Goal: Transaction & Acquisition: Purchase product/service

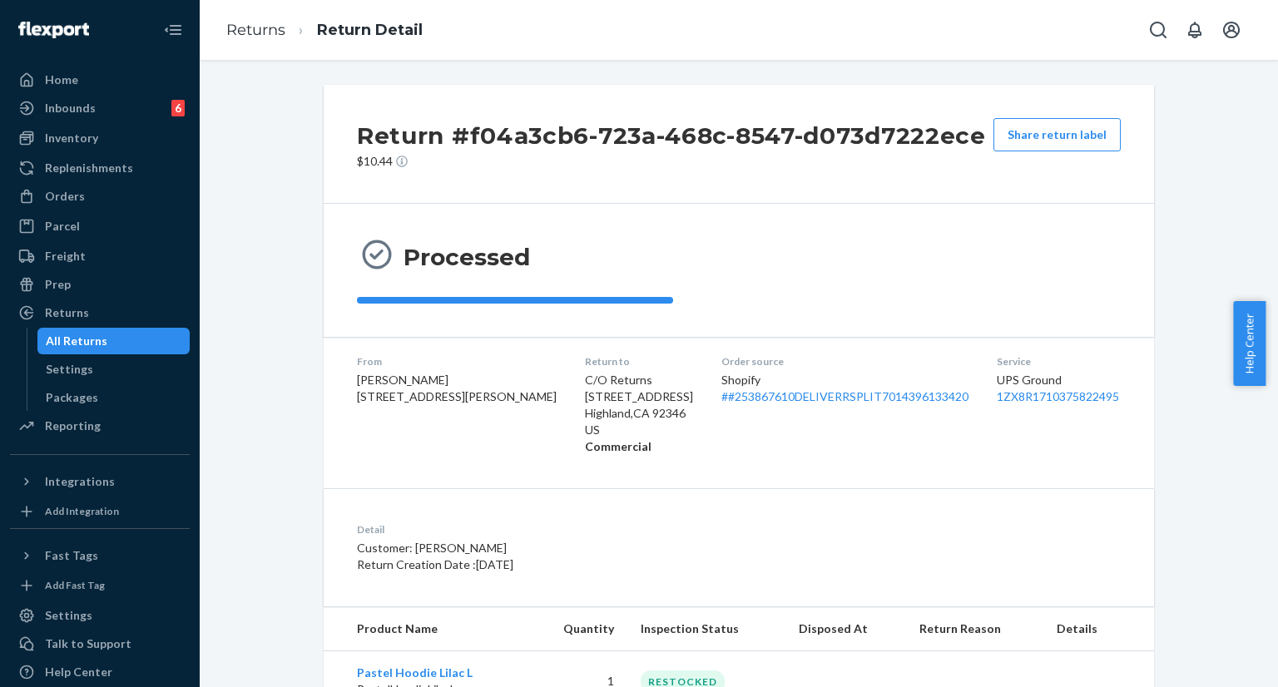
scroll to position [65, 0]
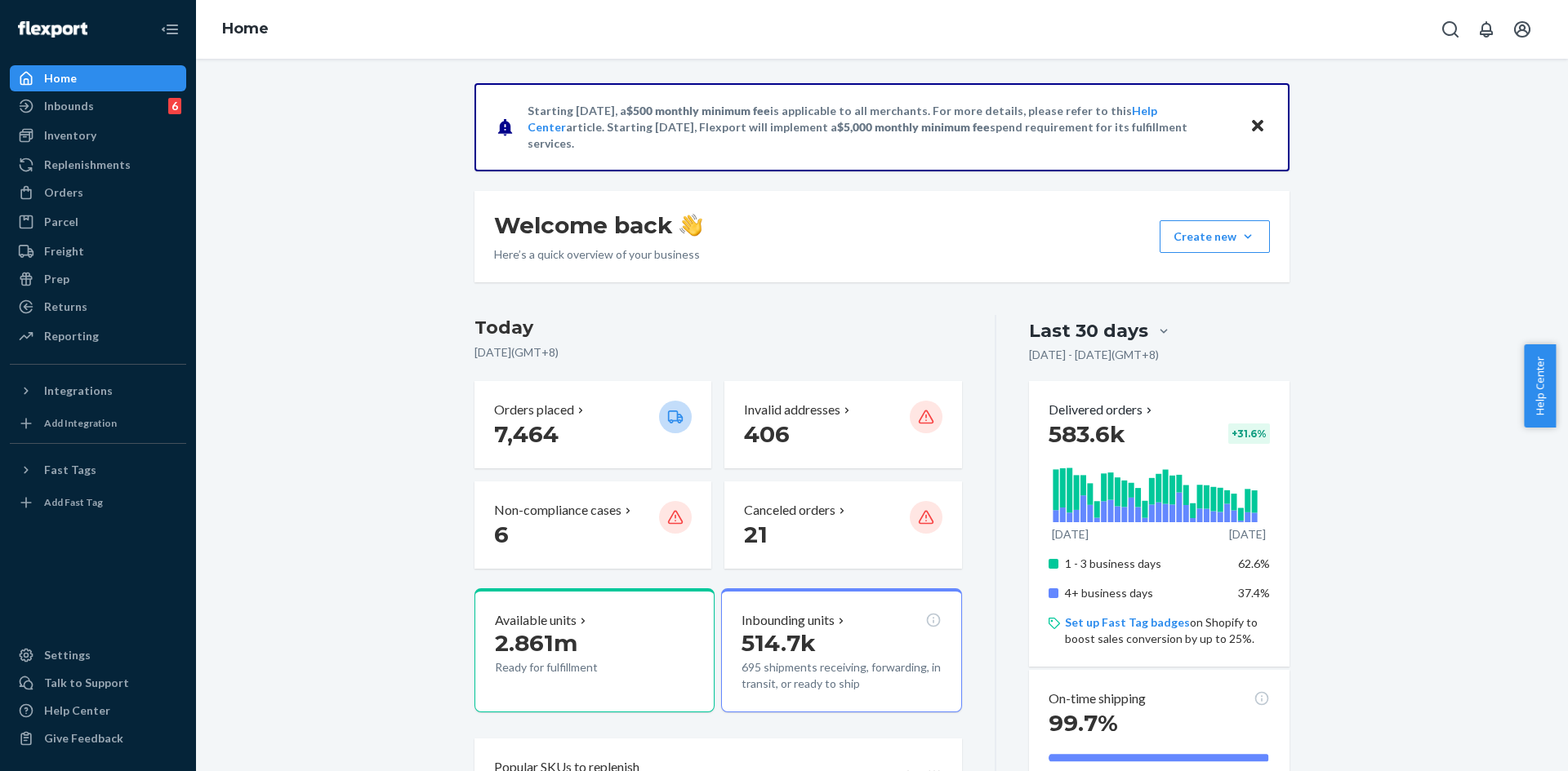
click at [1438, 27] on button "Open Search Box" at bounding box center [1449, 28] width 32 height 32
type input "#253867610"
click at [1290, 9] on p "Adam Bach" at bounding box center [1348, 1] width 236 height 17
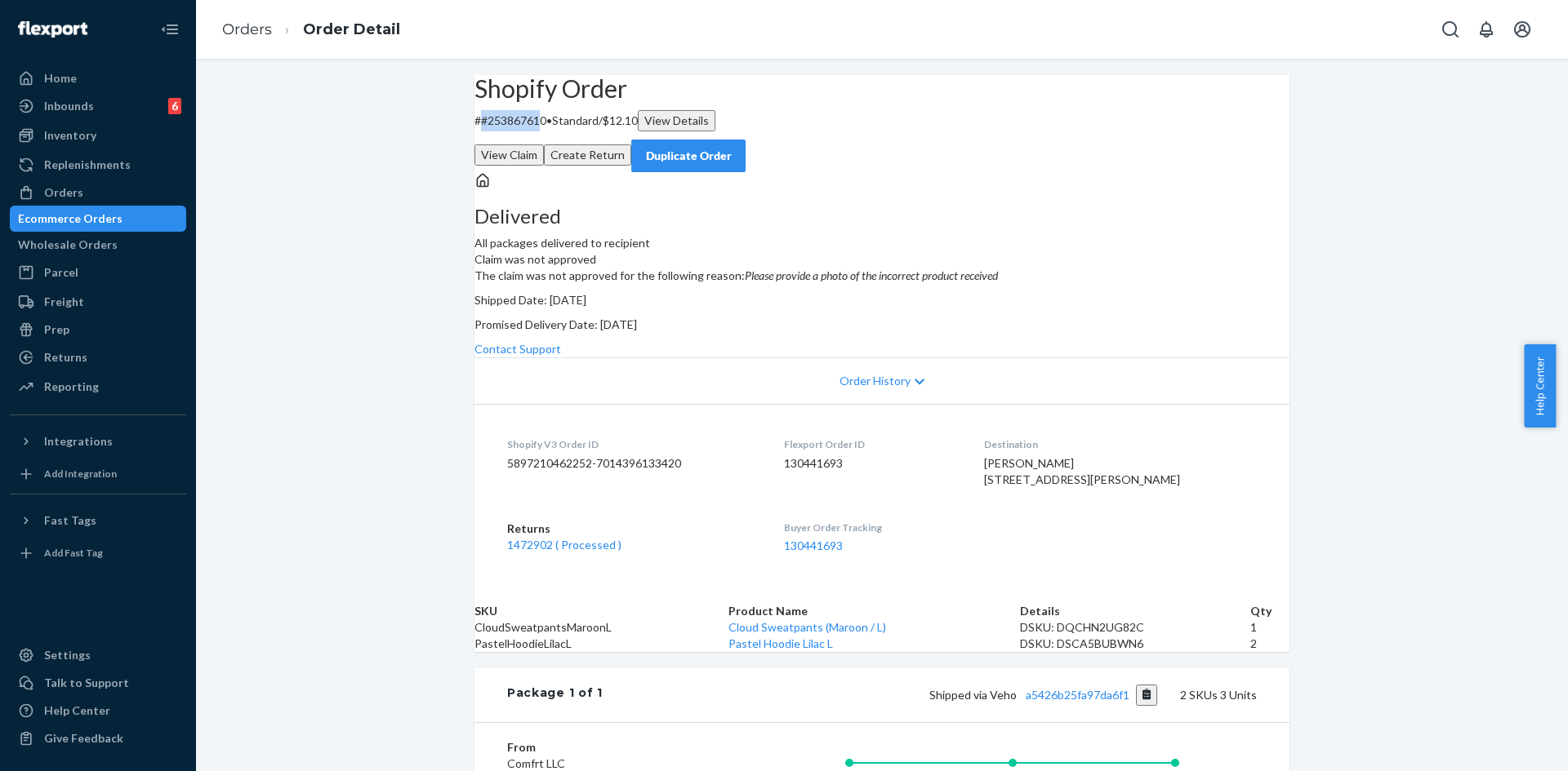
copy p "#25386761"
copy p "#253867610"
drag, startPoint x: 507, startPoint y: 156, endPoint x: 571, endPoint y: 154, distance: 64.0
click at [571, 131] on p "# #253867610 • Standard / $12.10 View Details" at bounding box center [882, 121] width 815 height 22
click at [732, 148] on div "Duplicate Order" at bounding box center [688, 156] width 86 height 17
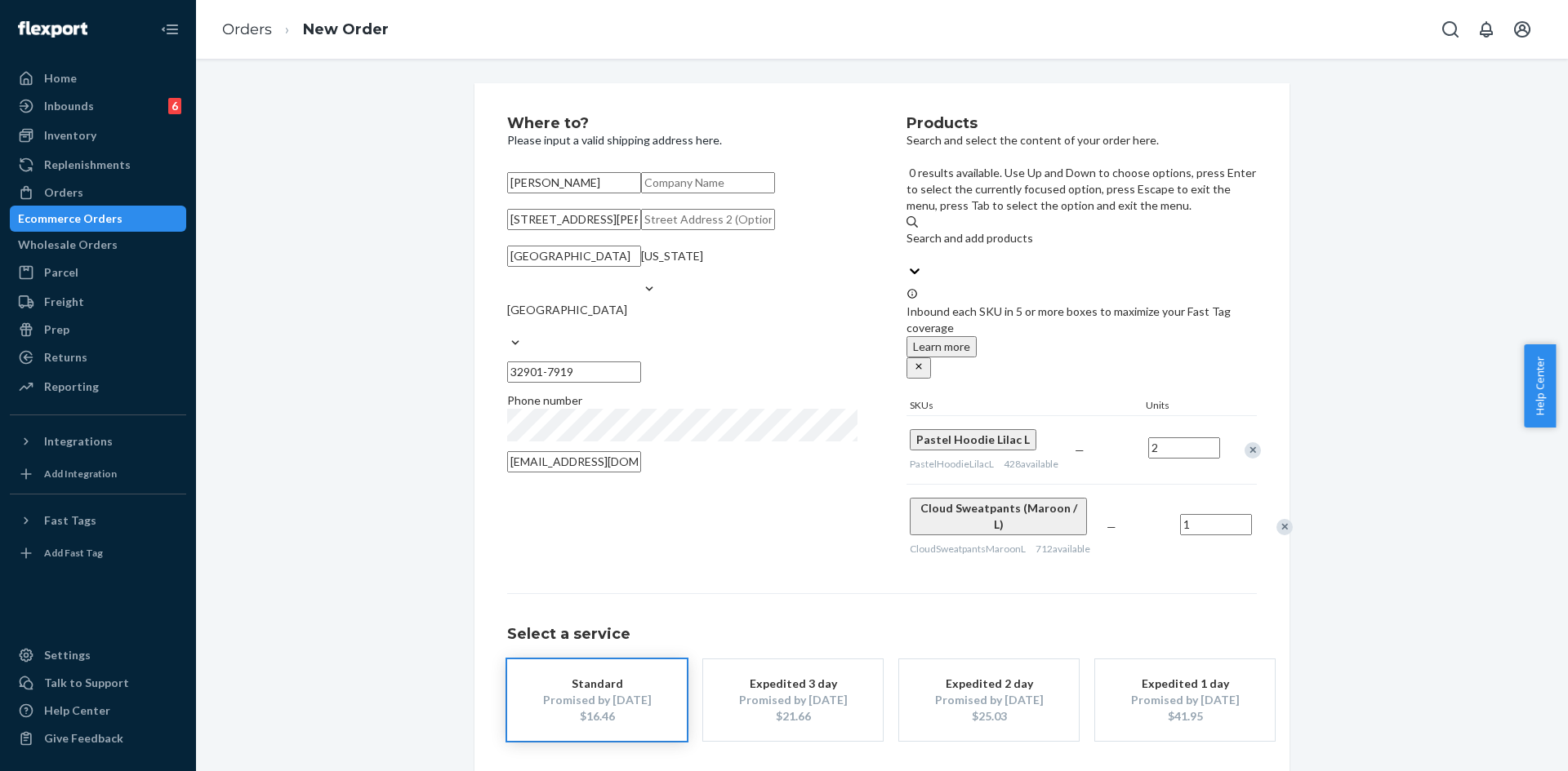
click at [1022, 231] on div "Search and add products" at bounding box center [1081, 238] width 350 height 17
click at [908, 246] on input "0 results available. Use Up and Down to choose options, press Enter to select t…" at bounding box center [908, 254] width 2 height 17
paste input "Pastel Sweatpants Lilac / L"
type input "Pastel Sweatpants Lilac / L"
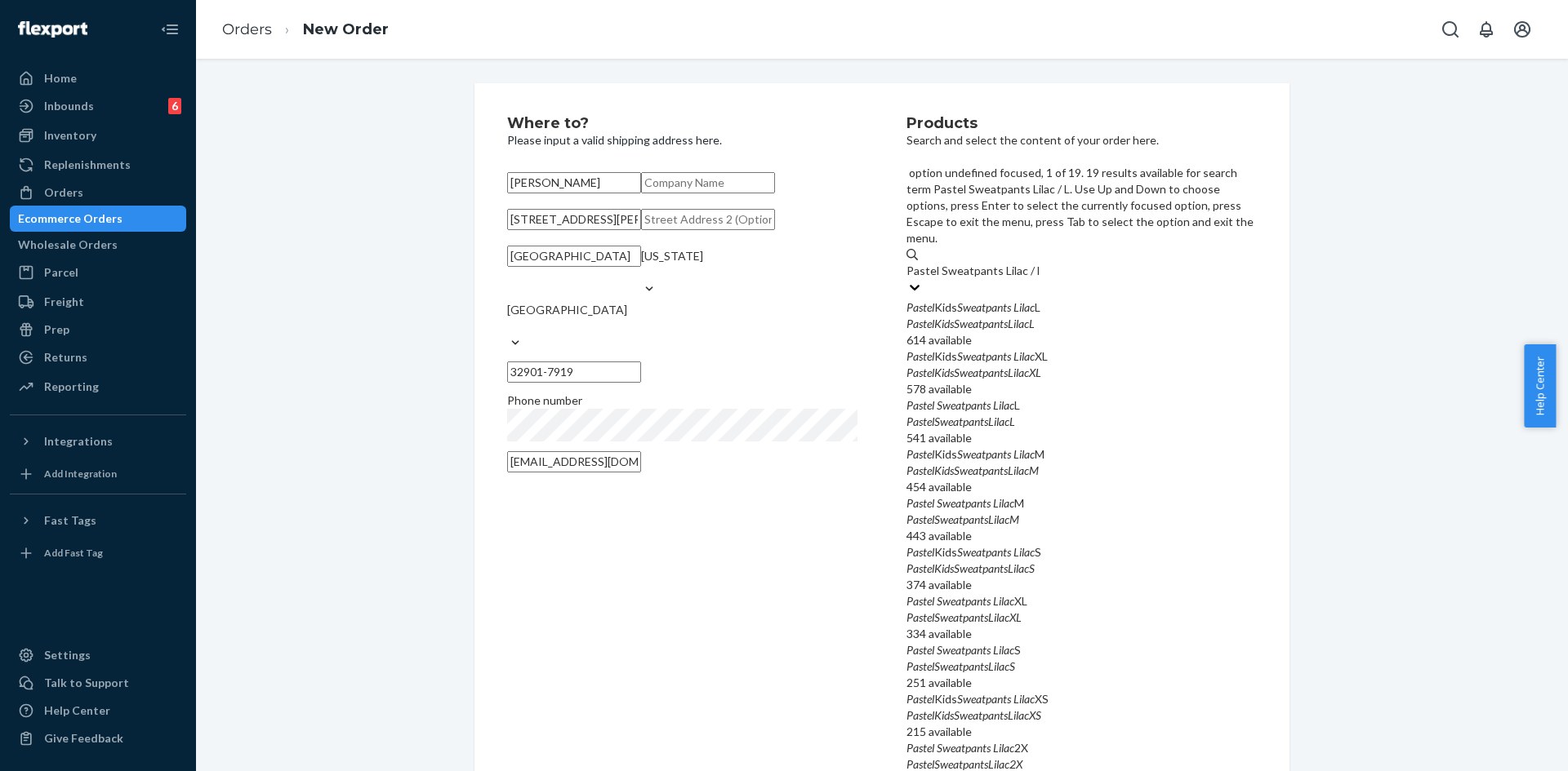
click at [1082, 316] on div "PastelKidsSweatpantsLilacL" at bounding box center [1081, 324] width 350 height 17
click at [1039, 263] on input "Pastel Sweatpants Lilac / L" at bounding box center [972, 271] width 132 height 17
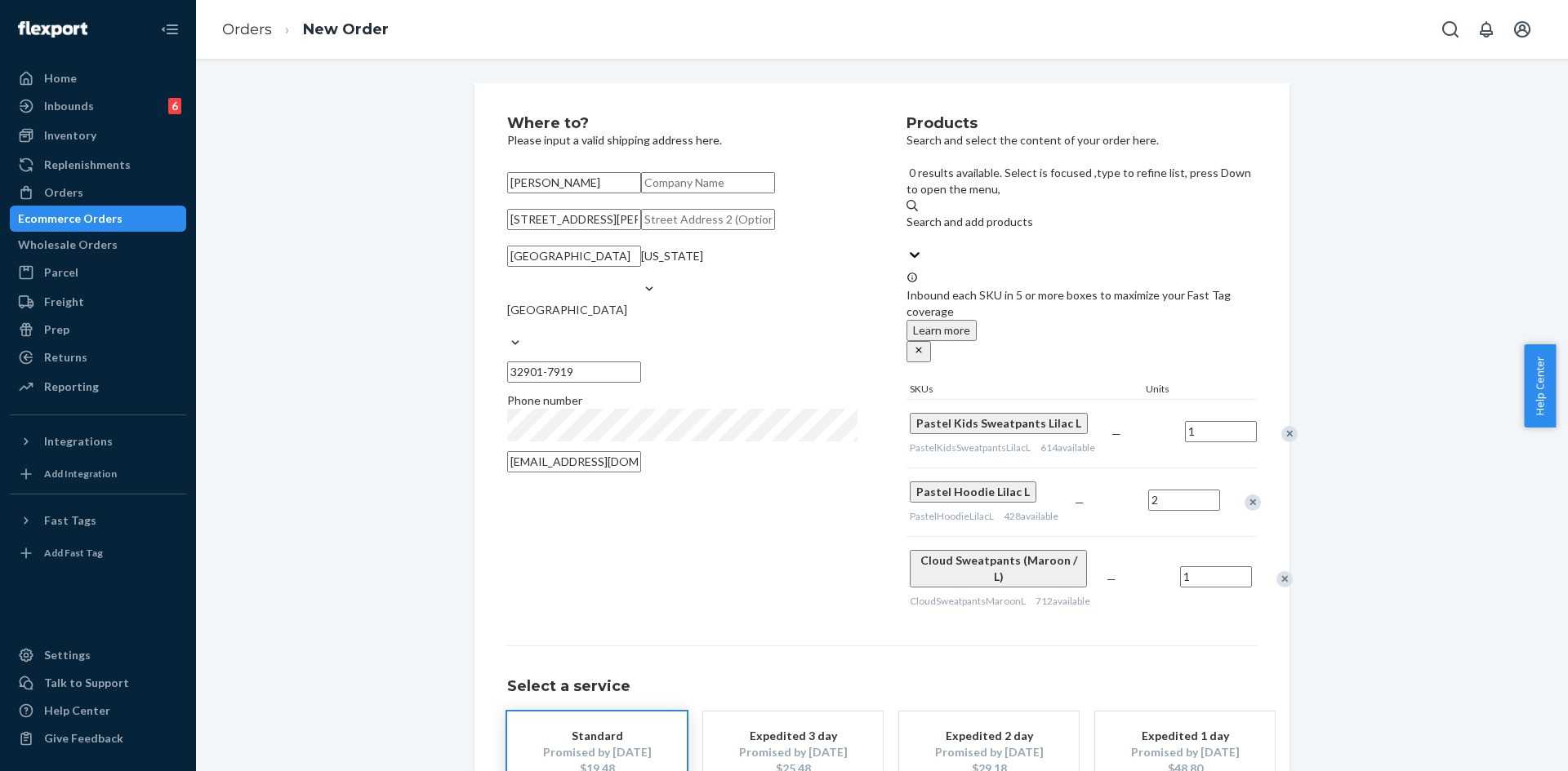
click at [1244, 494] on div "Remove Item" at bounding box center [1252, 502] width 17 height 17
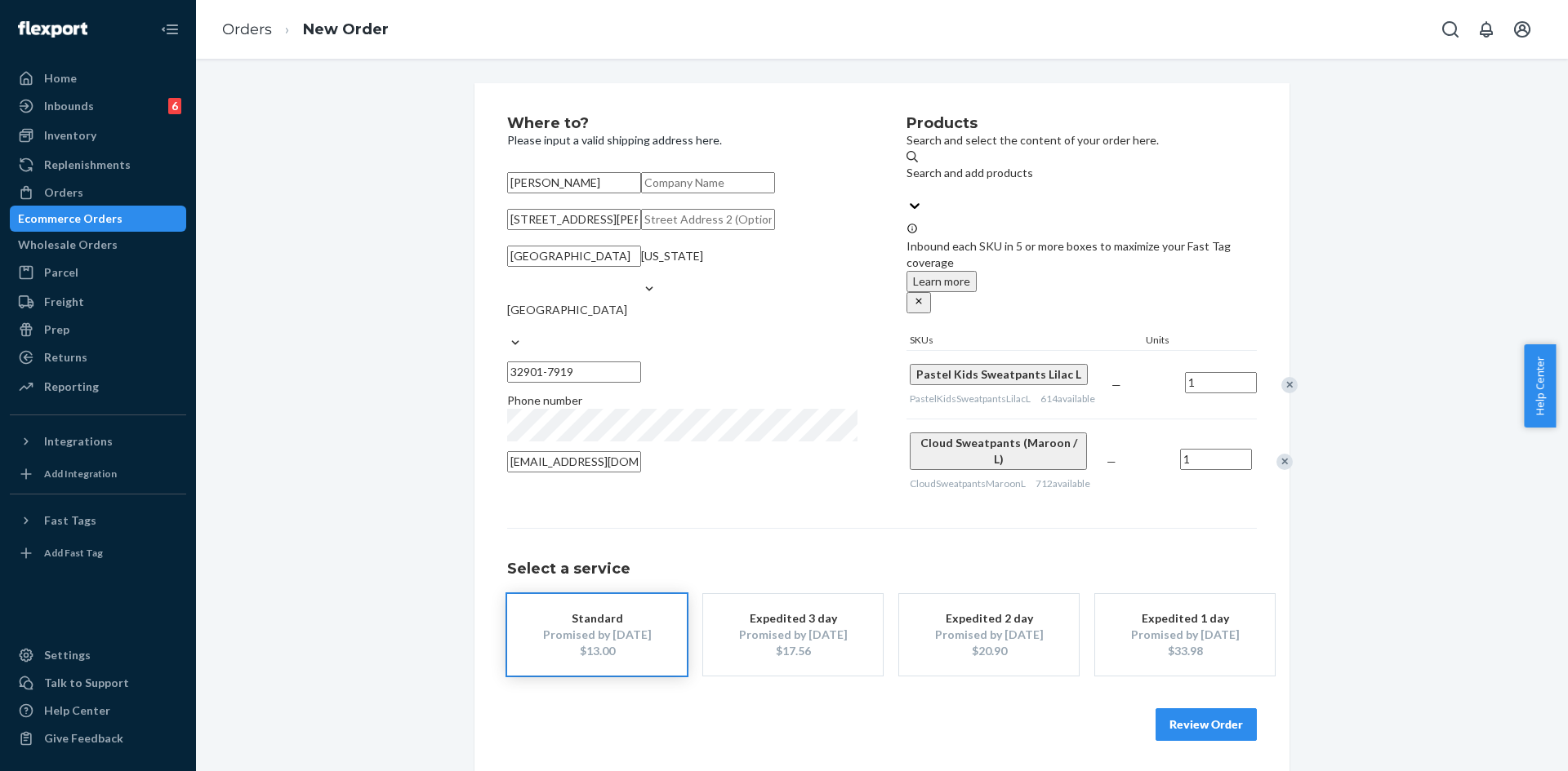
click at [1277, 454] on div "Remove Item" at bounding box center [1284, 462] width 17 height 17
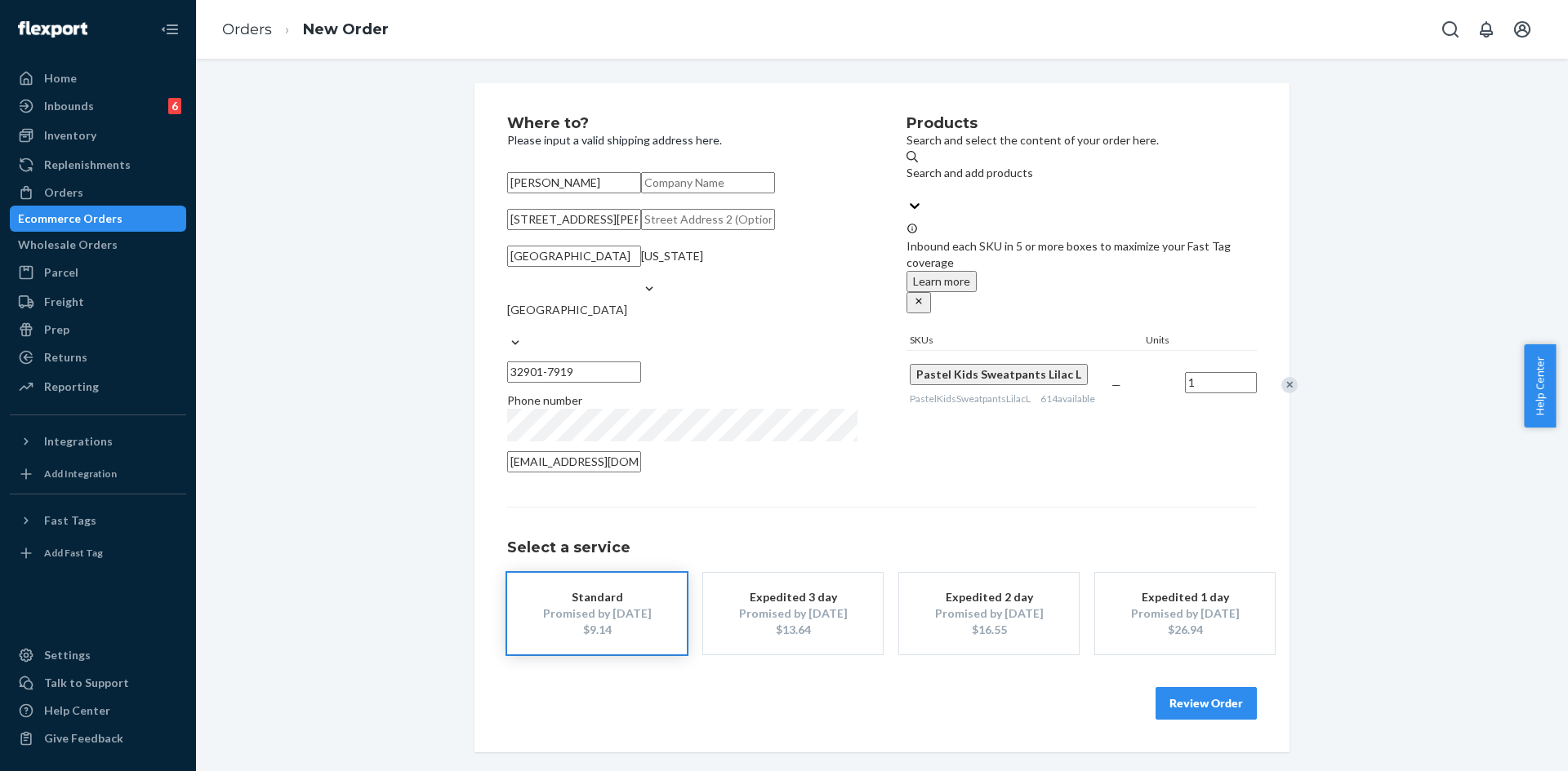
scroll to position [54, 0]
click at [1207, 720] on button "Review Order" at bounding box center [1206, 703] width 101 height 32
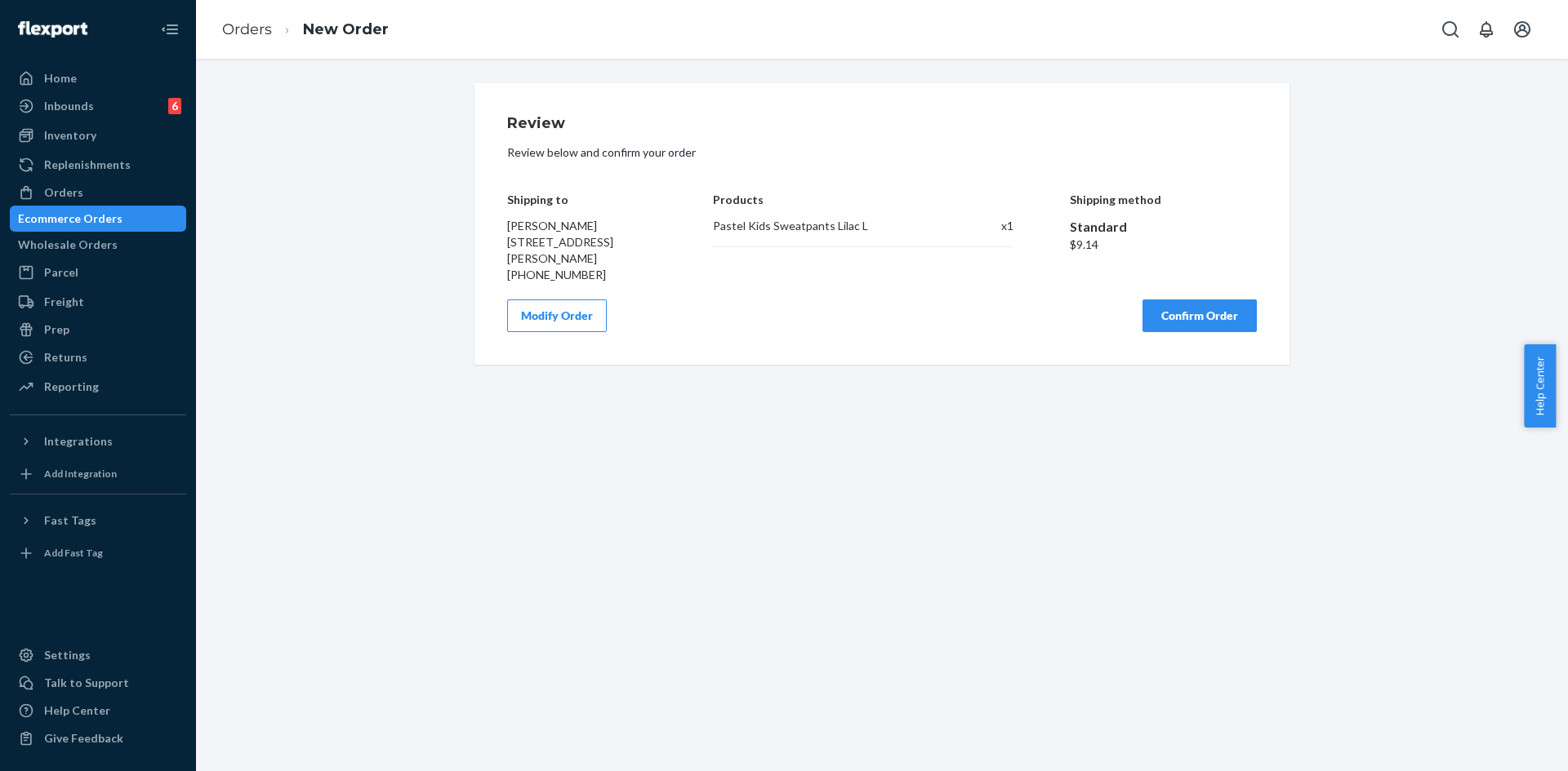
scroll to position [0, 0]
click at [1185, 318] on button "Confirm Order" at bounding box center [1199, 315] width 115 height 32
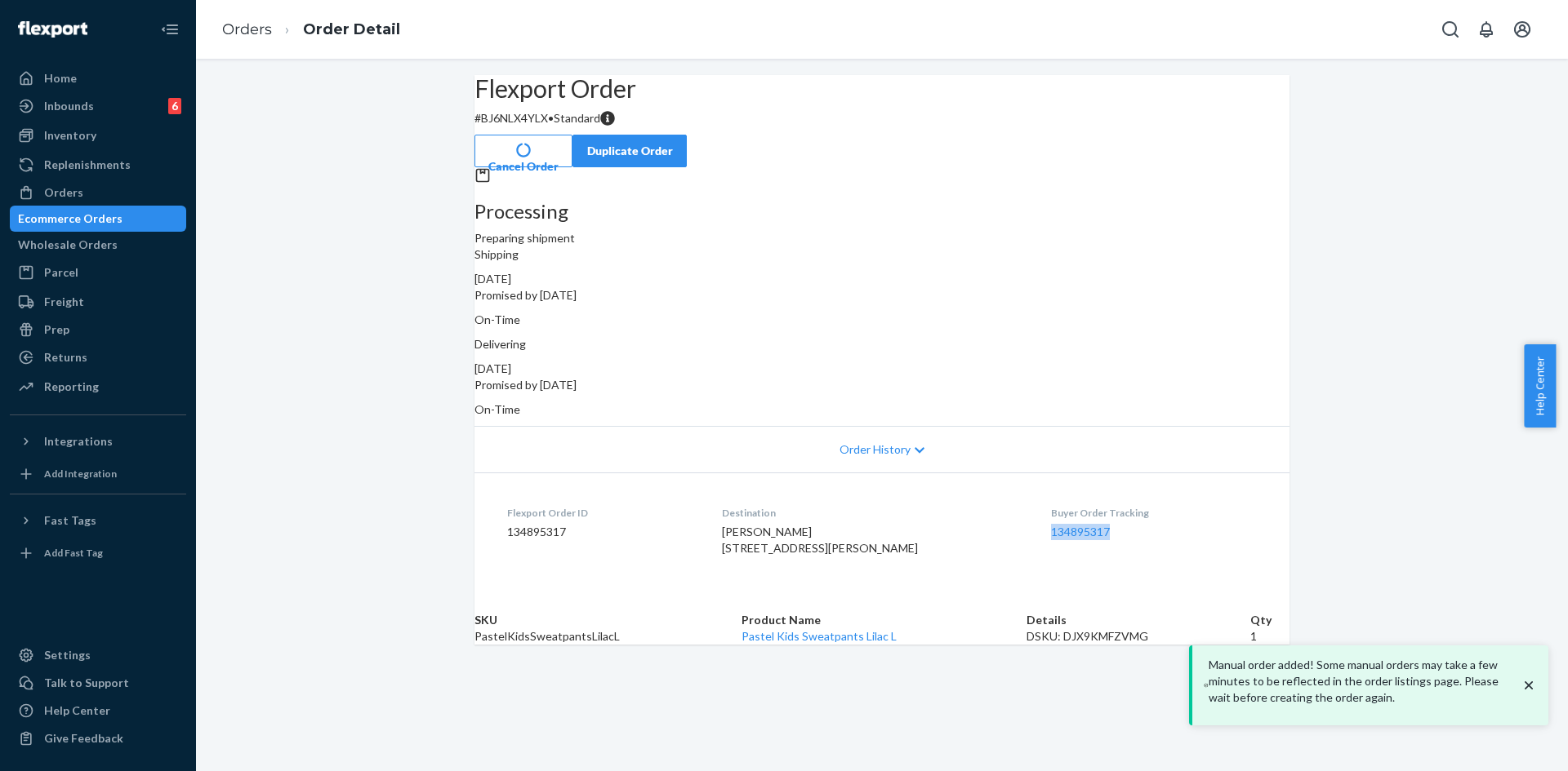
copy link "134895317"
drag, startPoint x: 1021, startPoint y: 513, endPoint x: 1111, endPoint y: 514, distance: 90.0
click at [1111, 514] on dl "Flexport Order ID 134895317 Destination Adam Bach 3040 Juanita Cir Melbourne, F…" at bounding box center [882, 534] width 815 height 123
